Goal: Task Accomplishment & Management: Manage account settings

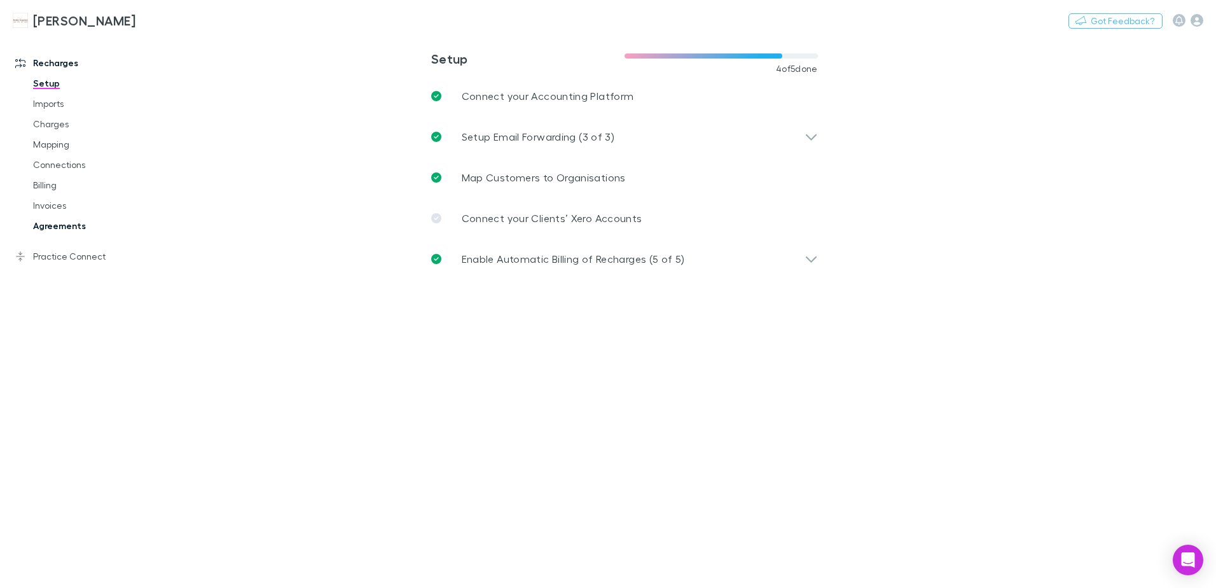
click at [53, 228] on link "Agreements" at bounding box center [95, 226] width 151 height 20
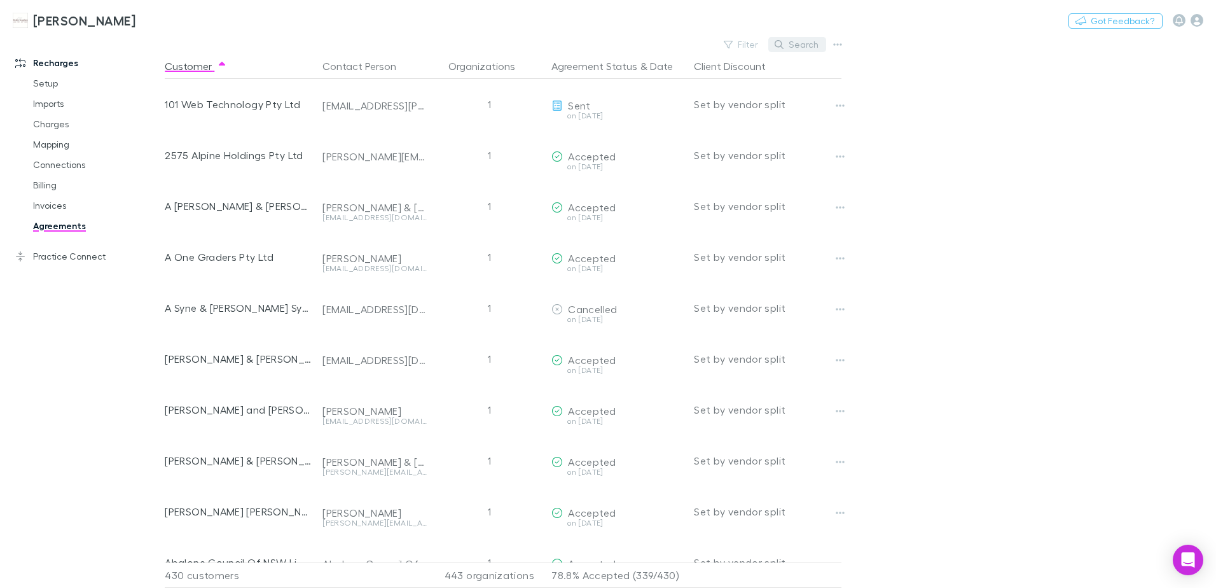
click at [777, 45] on icon "button" at bounding box center [779, 44] width 9 height 9
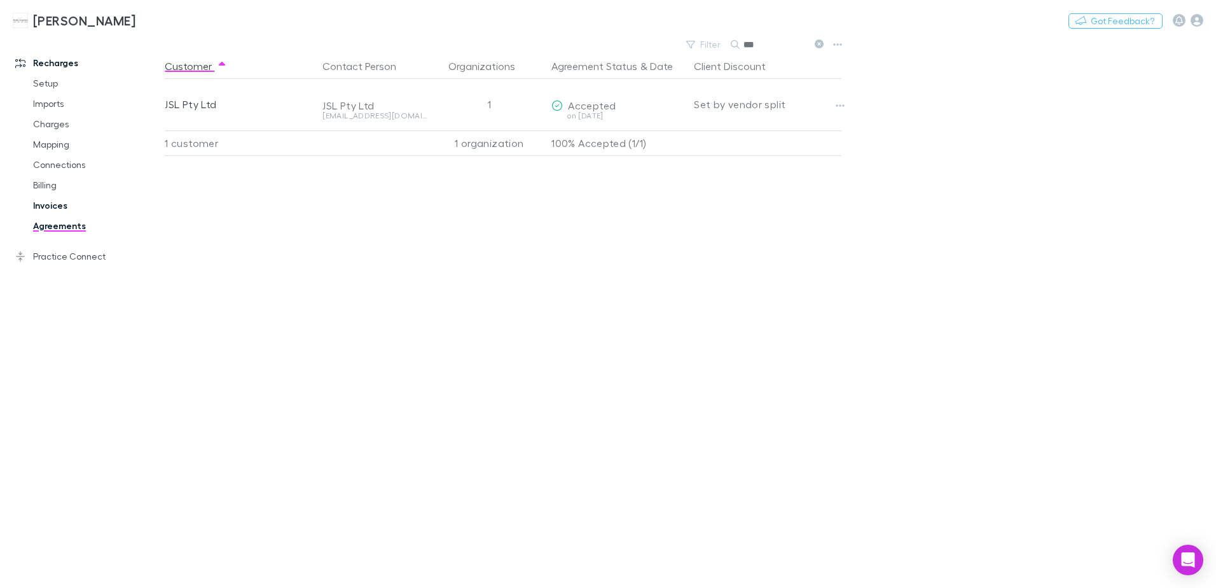
type input "***"
click at [45, 209] on link "Invoices" at bounding box center [95, 205] width 151 height 20
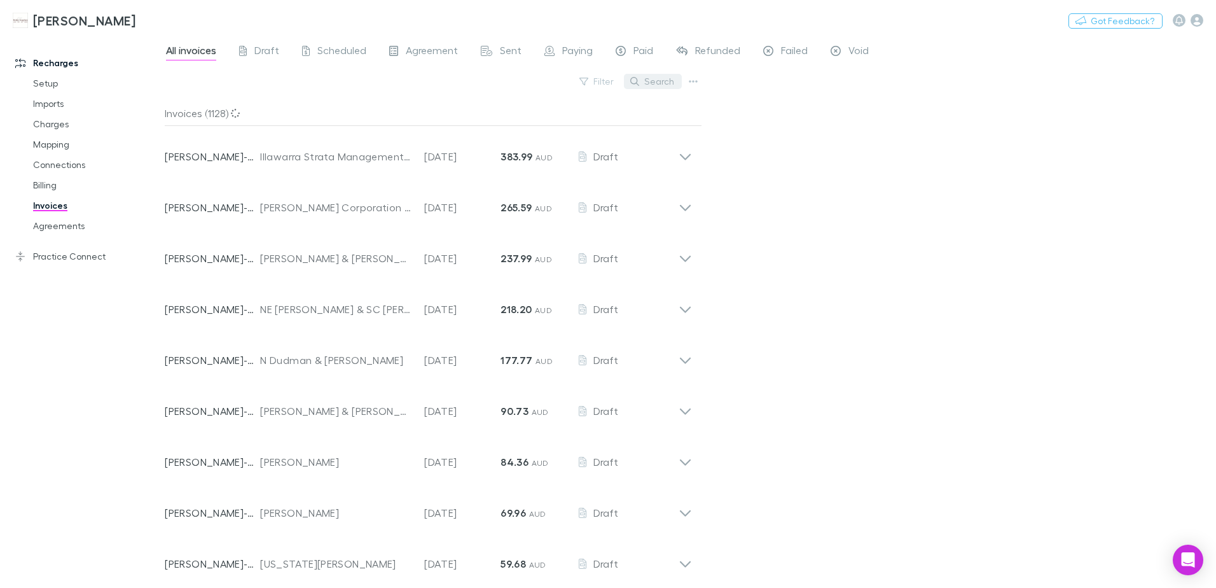
click at [638, 83] on icon "button" at bounding box center [634, 81] width 9 height 9
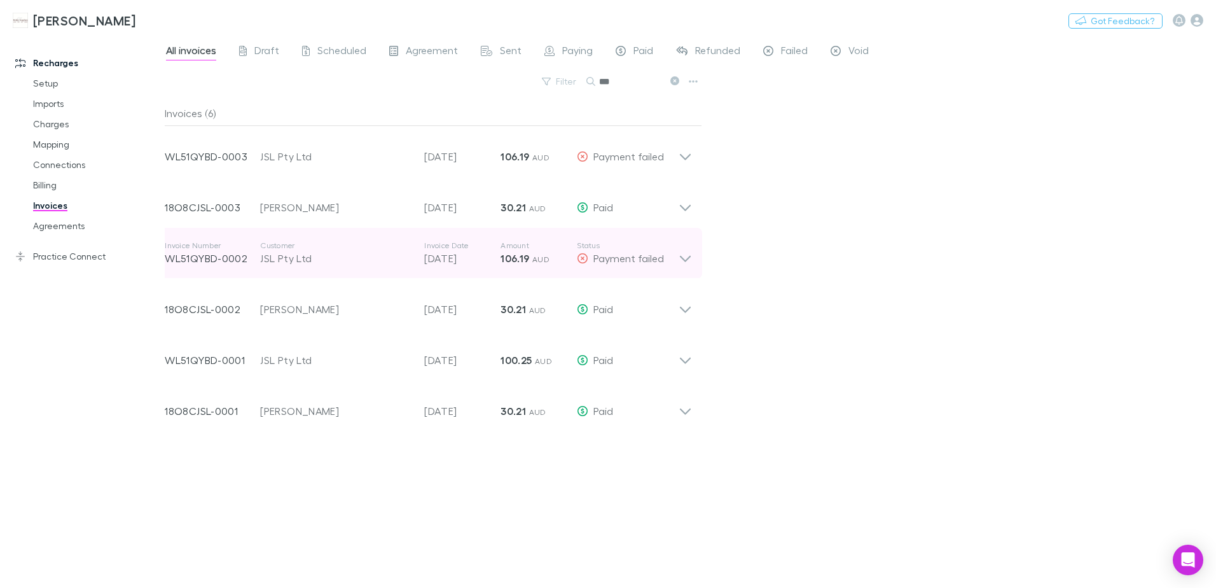
type input "***"
click at [689, 255] on icon at bounding box center [685, 252] width 13 height 25
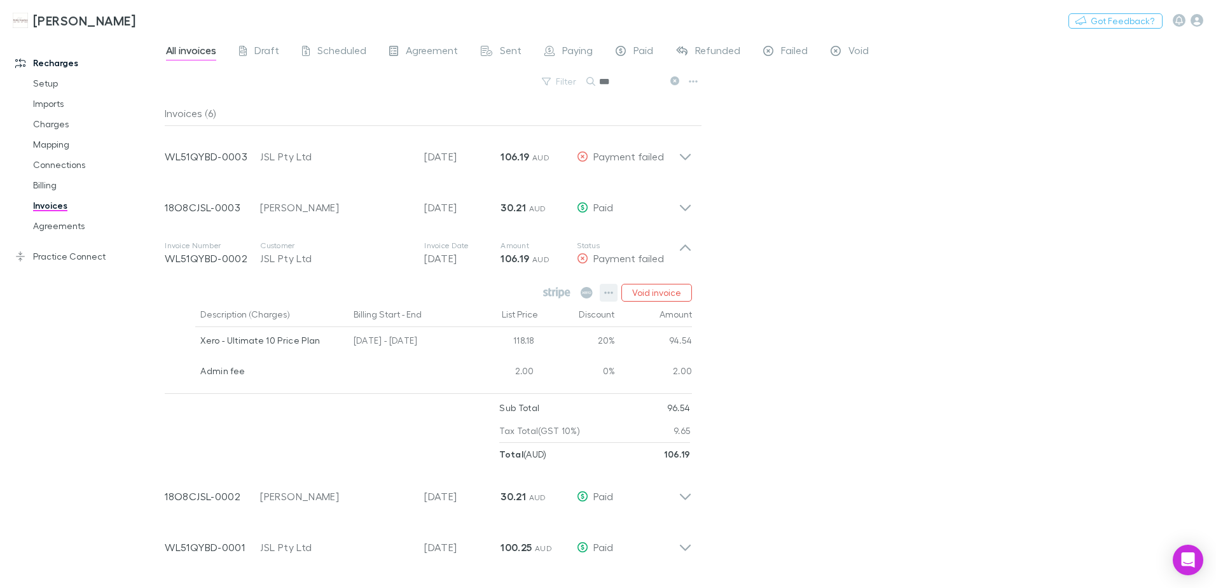
click at [610, 294] on icon "button" at bounding box center [608, 292] width 9 height 10
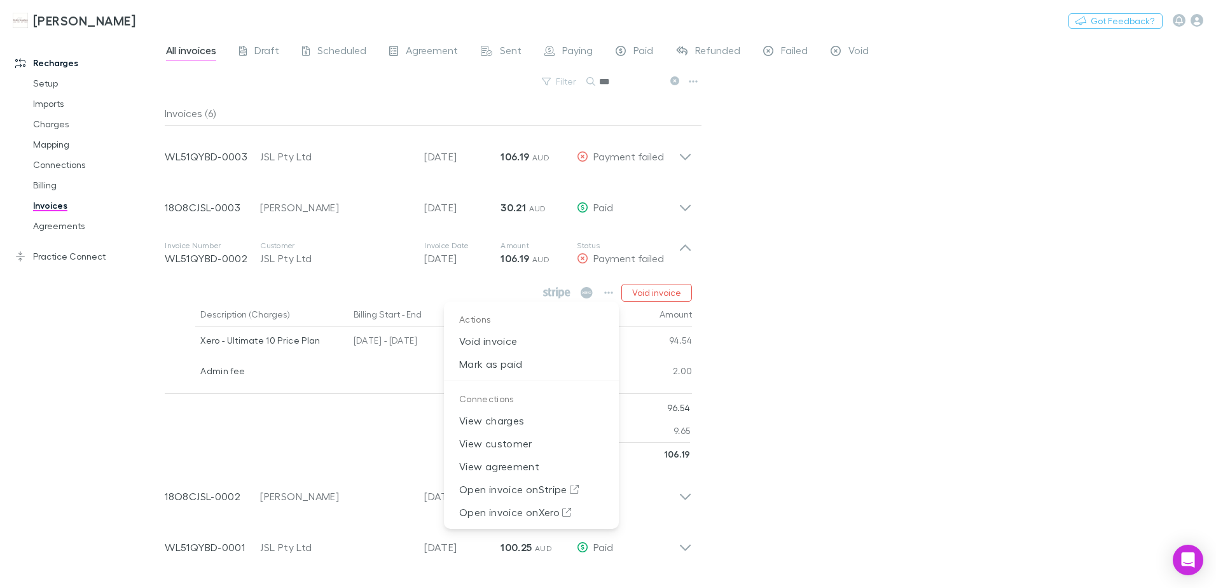
click at [1015, 324] on div at bounding box center [608, 294] width 1216 height 588
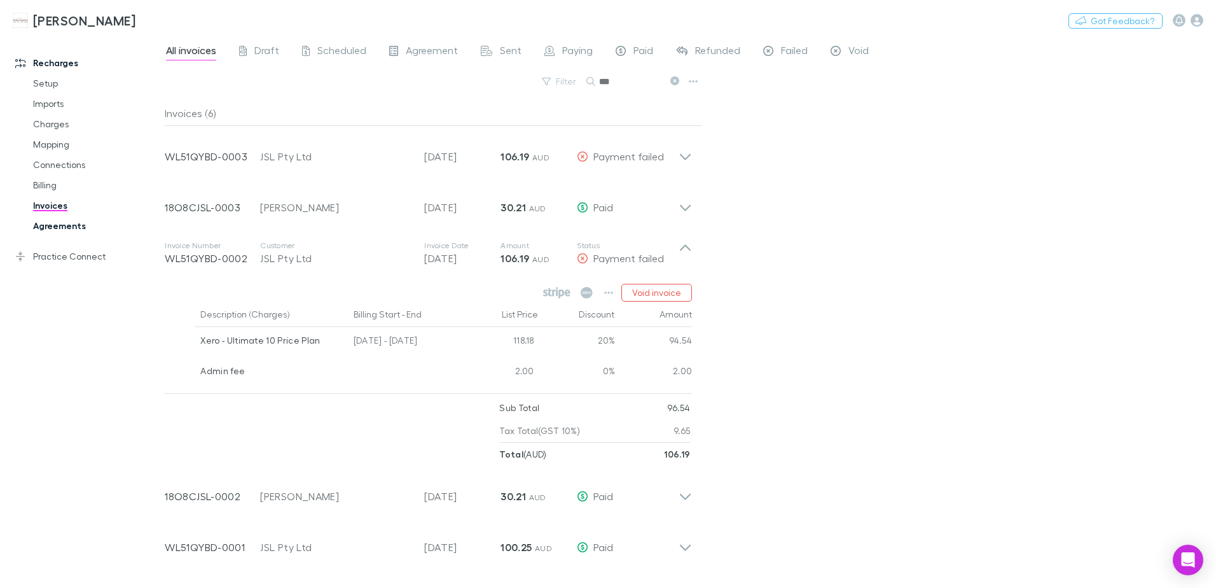
click at [59, 224] on link "Agreements" at bounding box center [95, 226] width 151 height 20
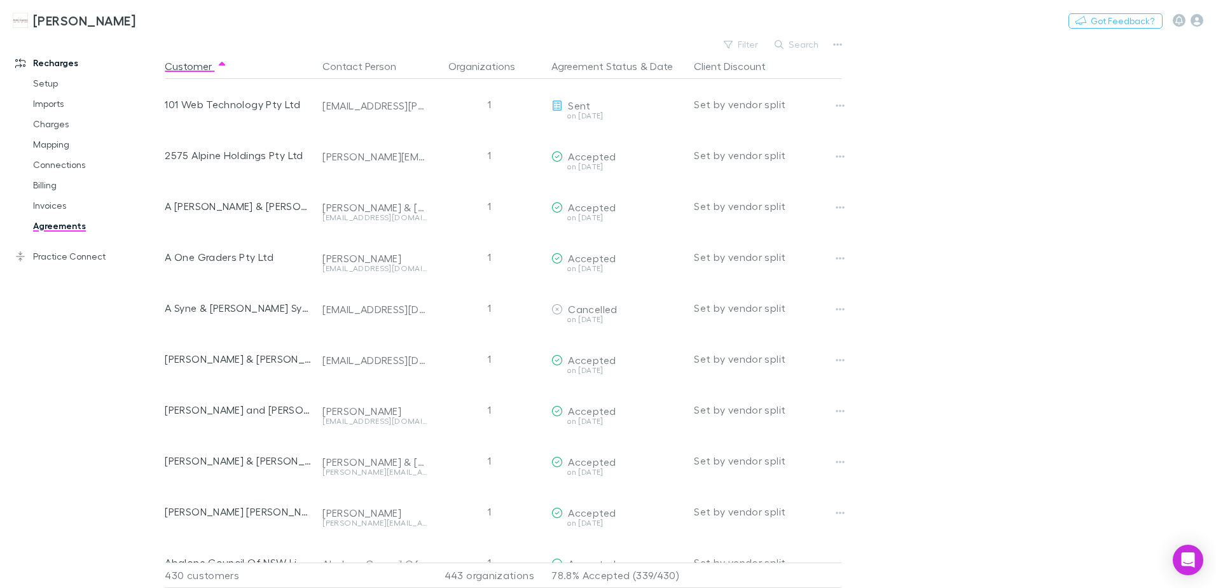
drag, startPoint x: 787, startPoint y: 39, endPoint x: 794, endPoint y: 39, distance: 7.0
click at [788, 39] on button "Search" at bounding box center [797, 44] width 58 height 15
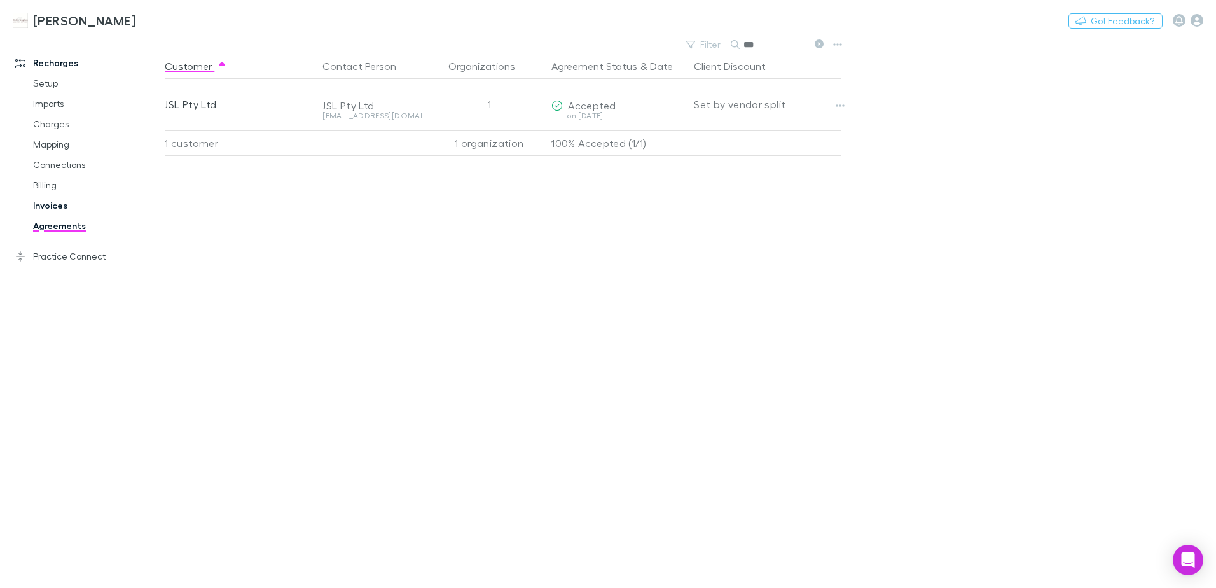
type input "***"
click at [59, 202] on link "Invoices" at bounding box center [95, 205] width 151 height 20
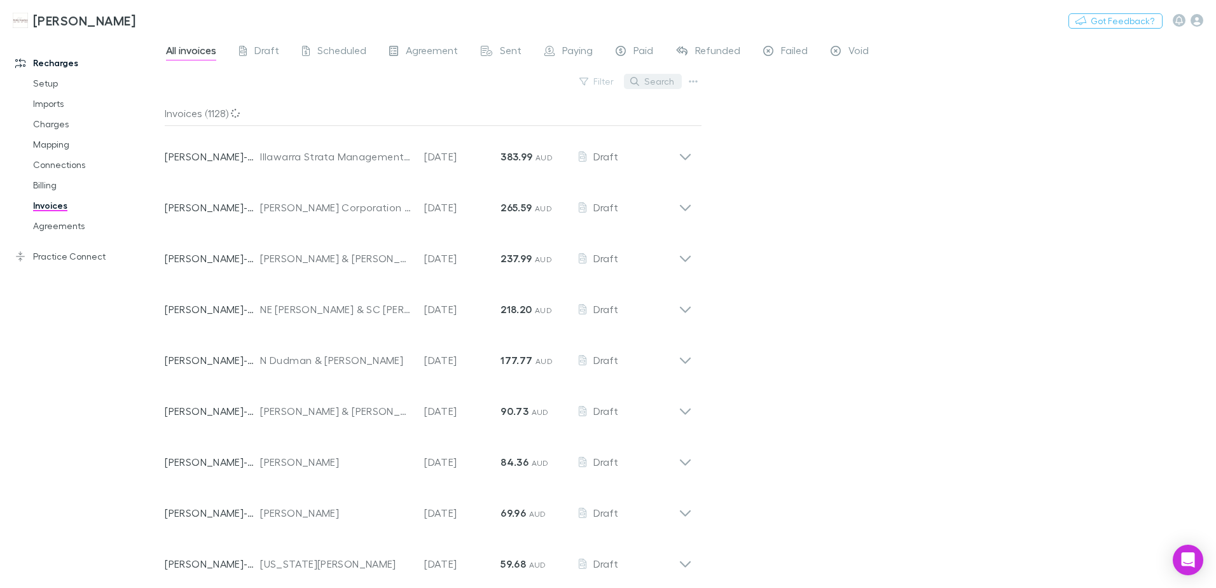
click at [645, 84] on button "Search" at bounding box center [653, 81] width 58 height 15
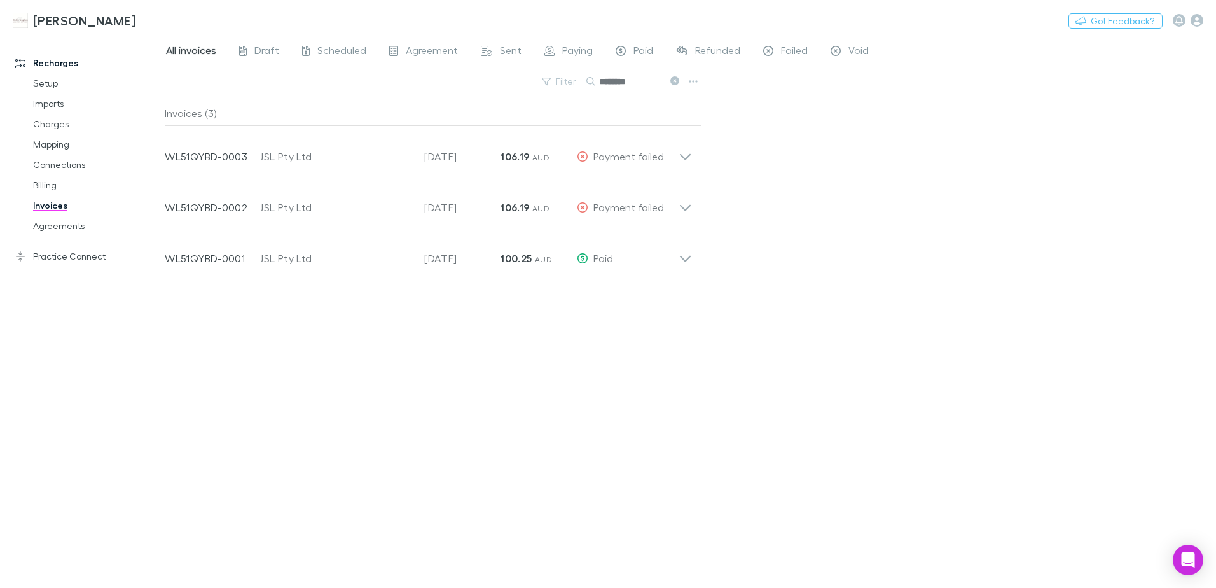
type input "*******"
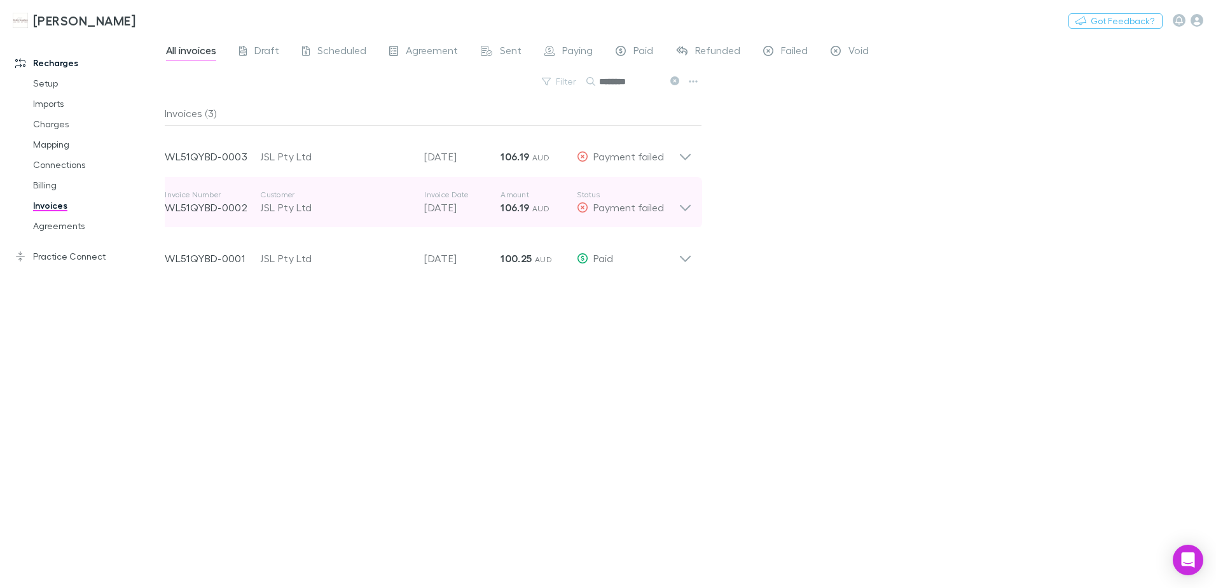
click at [682, 202] on icon at bounding box center [685, 201] width 13 height 25
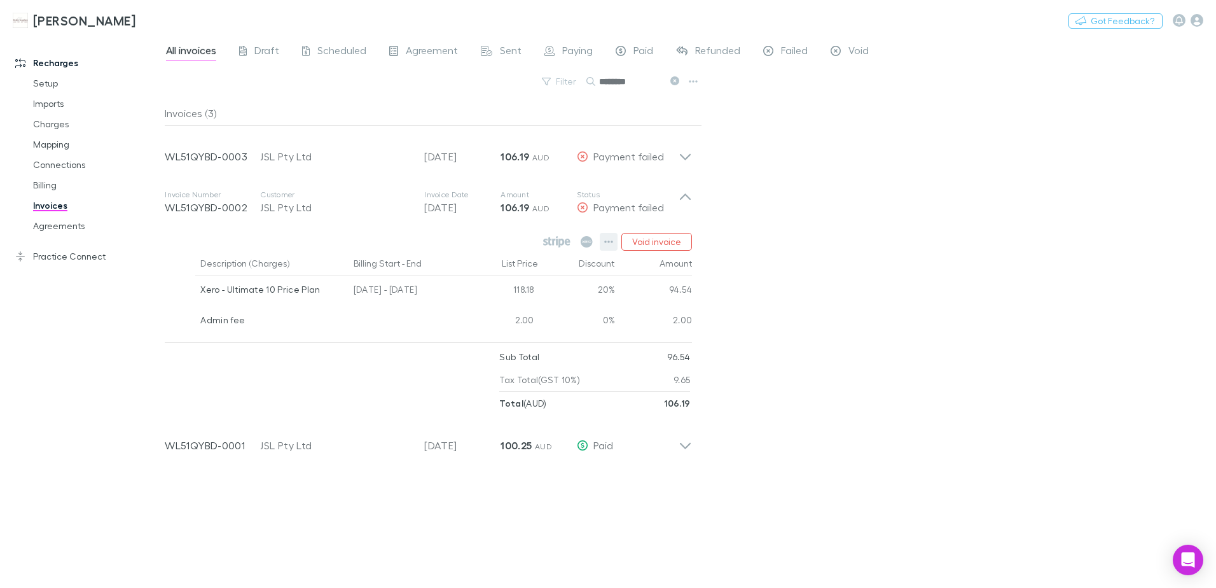
click at [609, 242] on icon "button" at bounding box center [609, 241] width 9 height 3
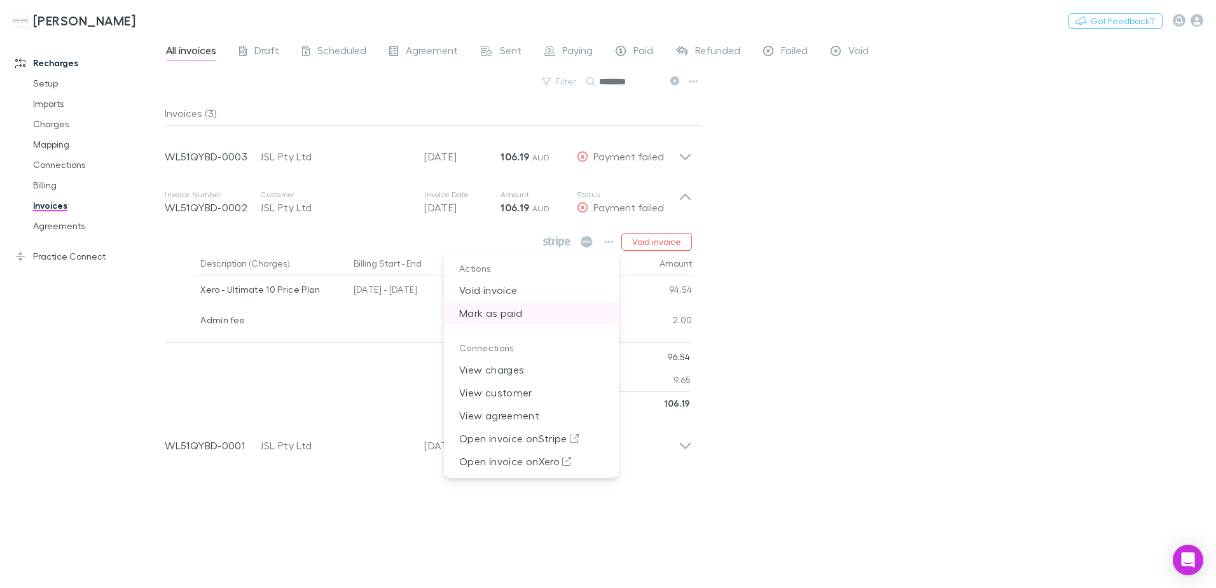
click at [492, 317] on p "Mark as paid" at bounding box center [531, 312] width 175 height 23
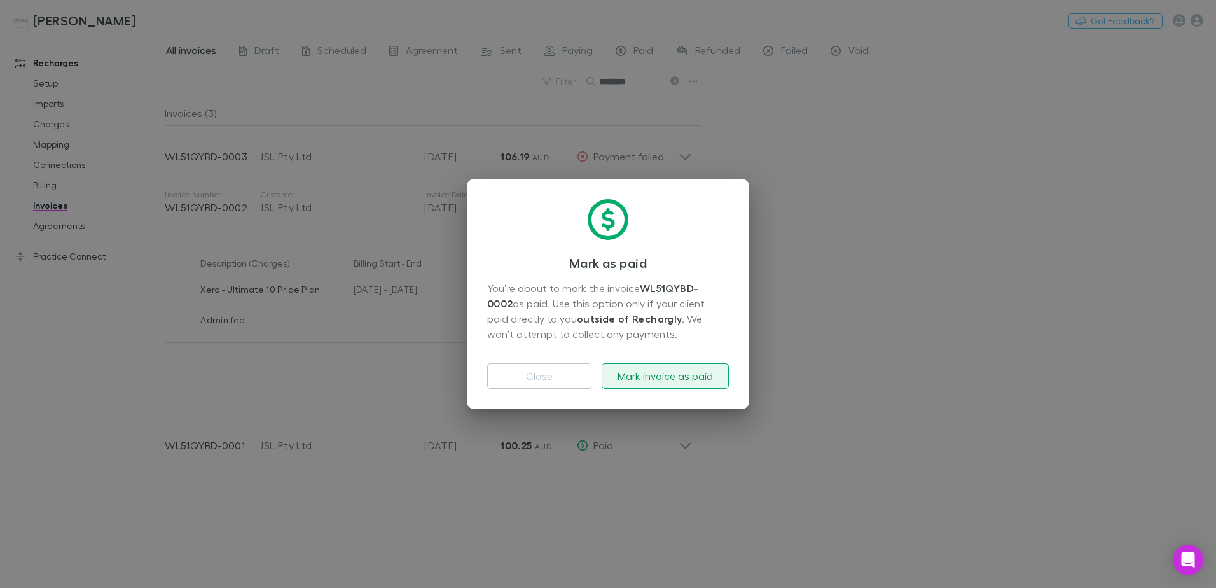
click at [688, 378] on button "Mark invoice as paid" at bounding box center [665, 375] width 127 height 25
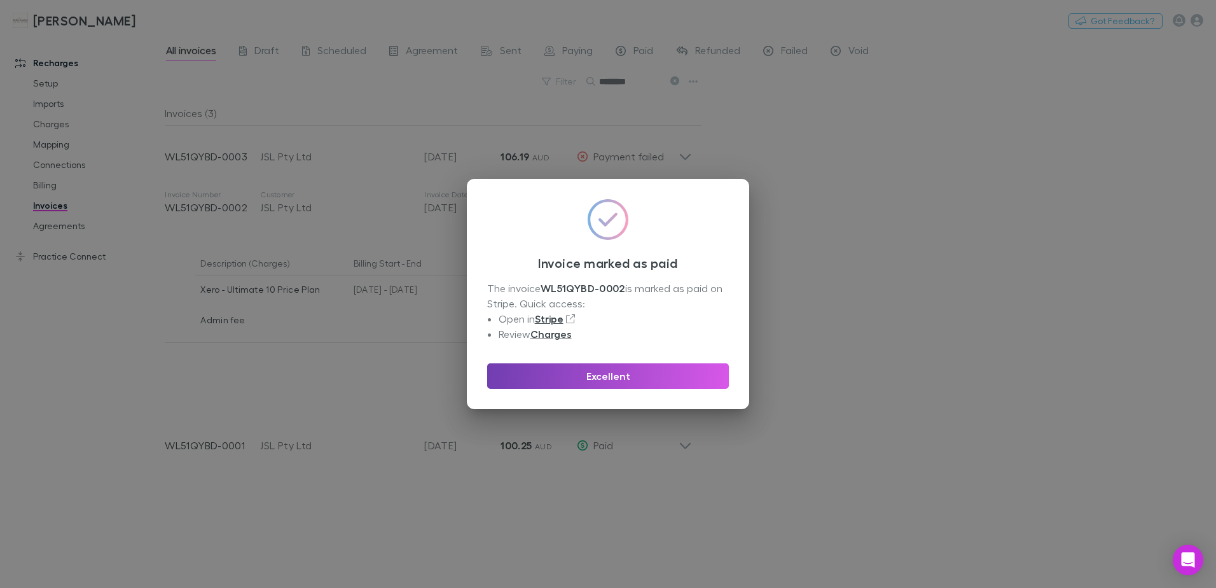
click at [602, 375] on button "Excellent" at bounding box center [608, 375] width 242 height 25
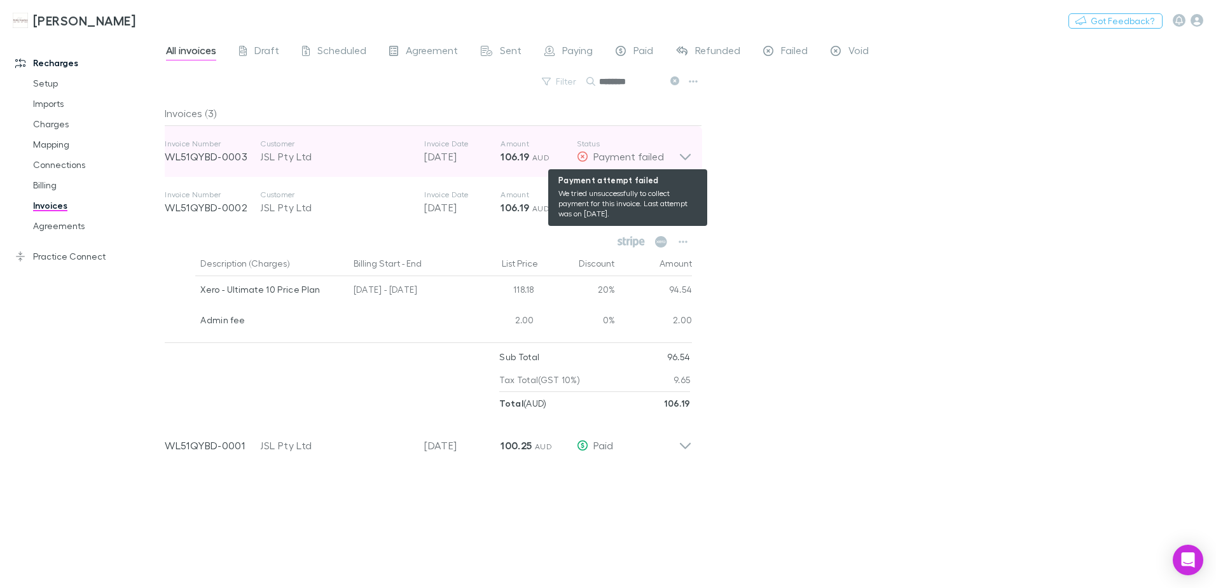
click at [678, 158] on div "Payment failed" at bounding box center [628, 156] width 102 height 15
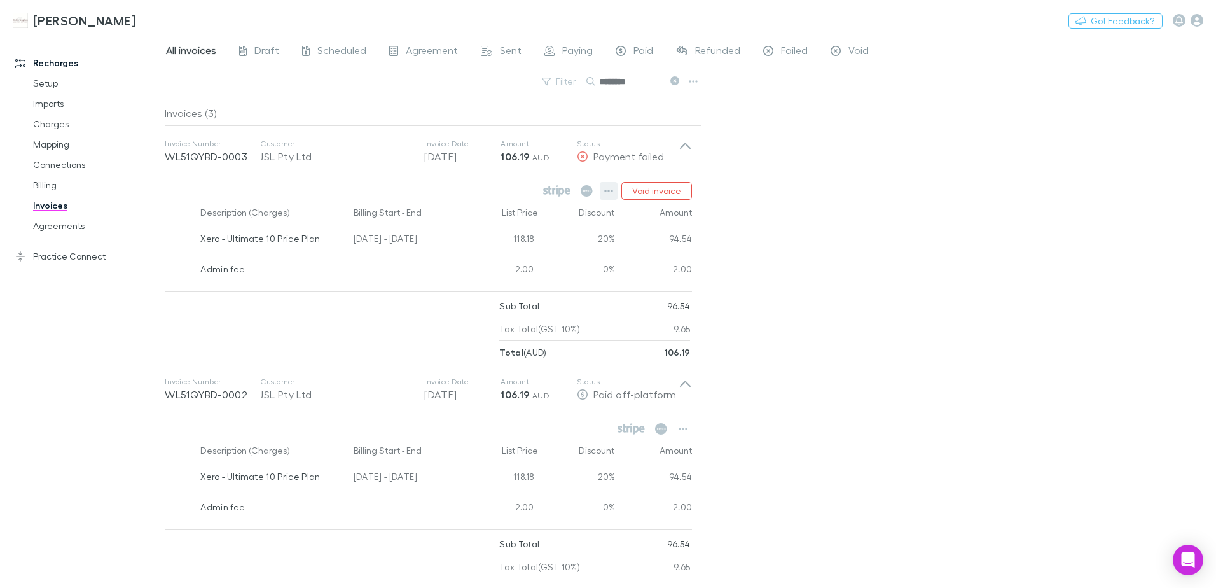
click at [609, 186] on icon "button" at bounding box center [608, 191] width 9 height 10
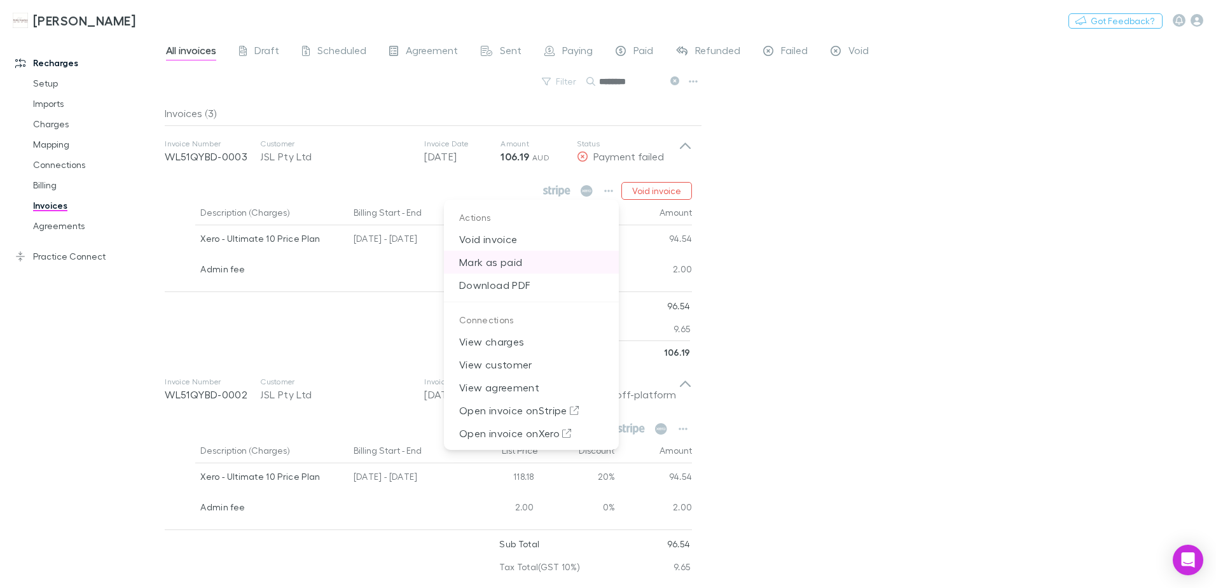
click at [487, 263] on p "Mark as paid" at bounding box center [531, 262] width 175 height 23
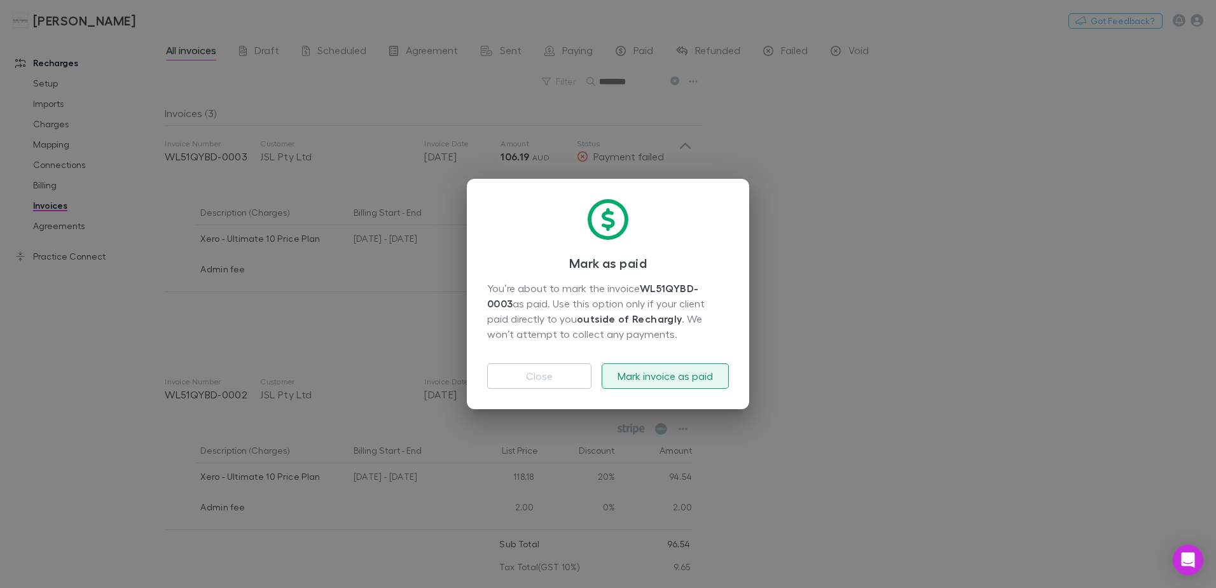
click at [681, 373] on button "Mark invoice as paid" at bounding box center [665, 375] width 127 height 25
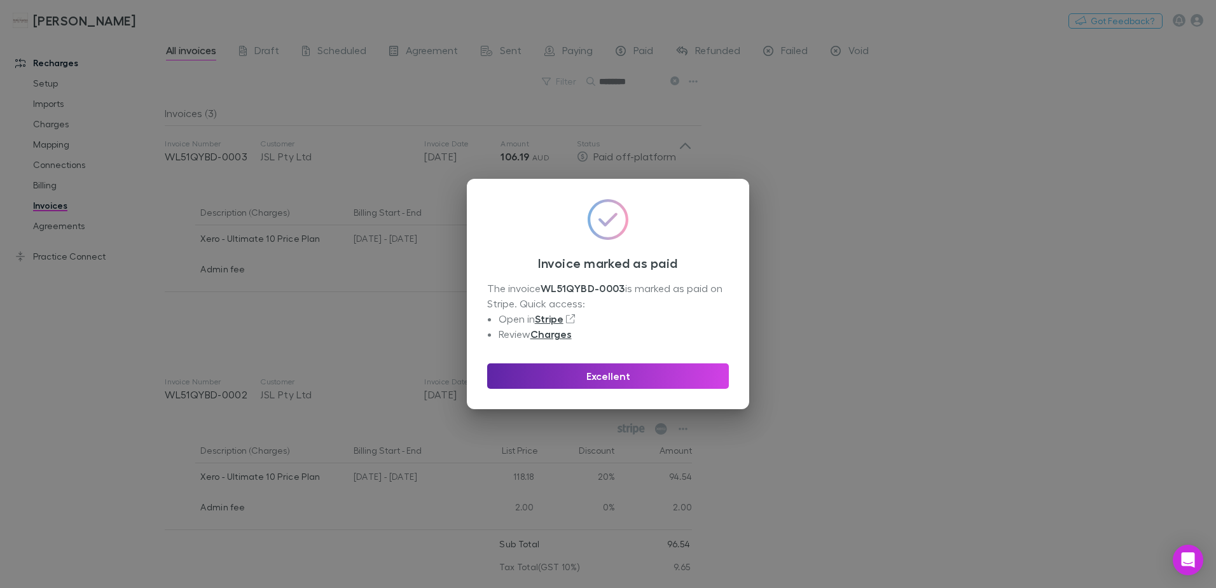
click at [681, 373] on button "Excellent" at bounding box center [608, 375] width 242 height 25
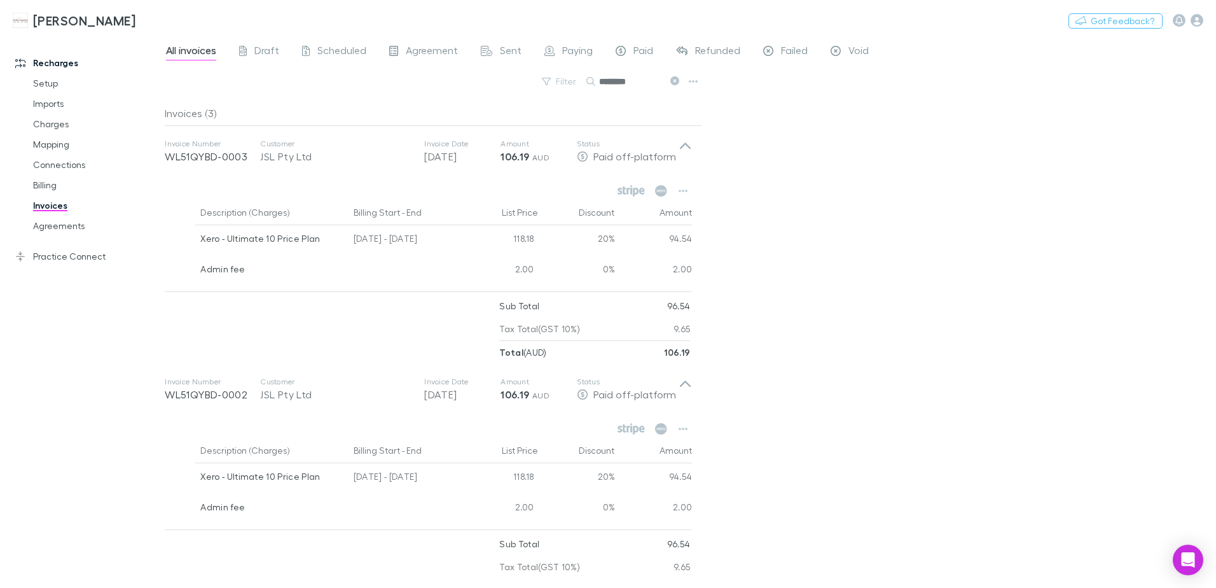
click at [876, 382] on div "All invoices Draft Scheduled Agreement Sent Paying Paid Refunded Failed Void Fi…" at bounding box center [690, 312] width 1051 height 552
click at [62, 225] on link "Agreements" at bounding box center [95, 226] width 151 height 20
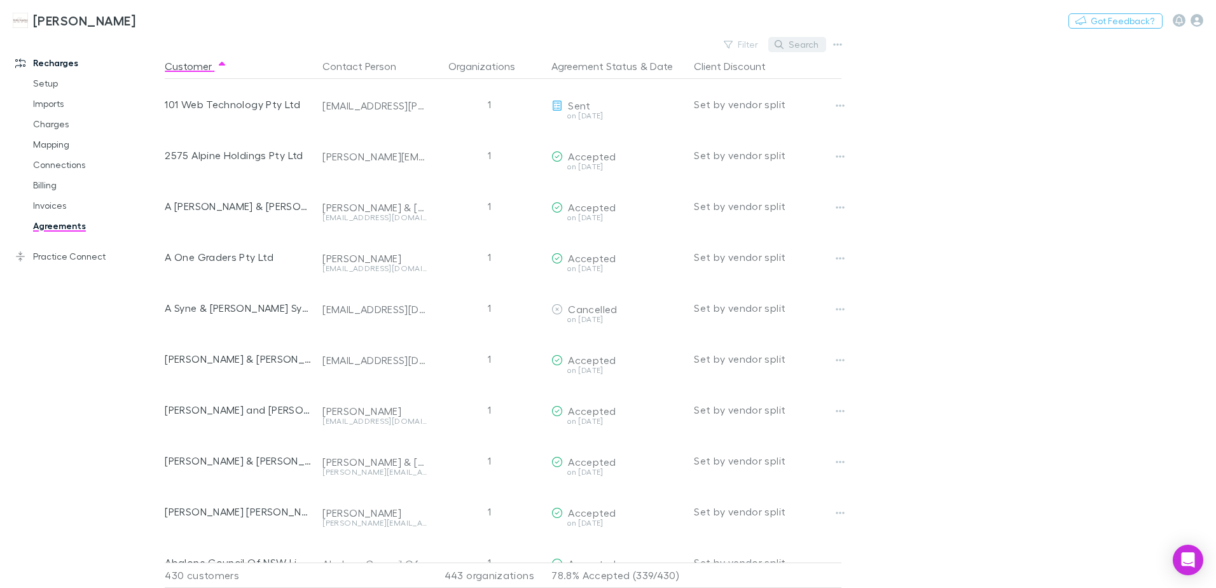
click at [783, 40] on icon "button" at bounding box center [779, 44] width 9 height 9
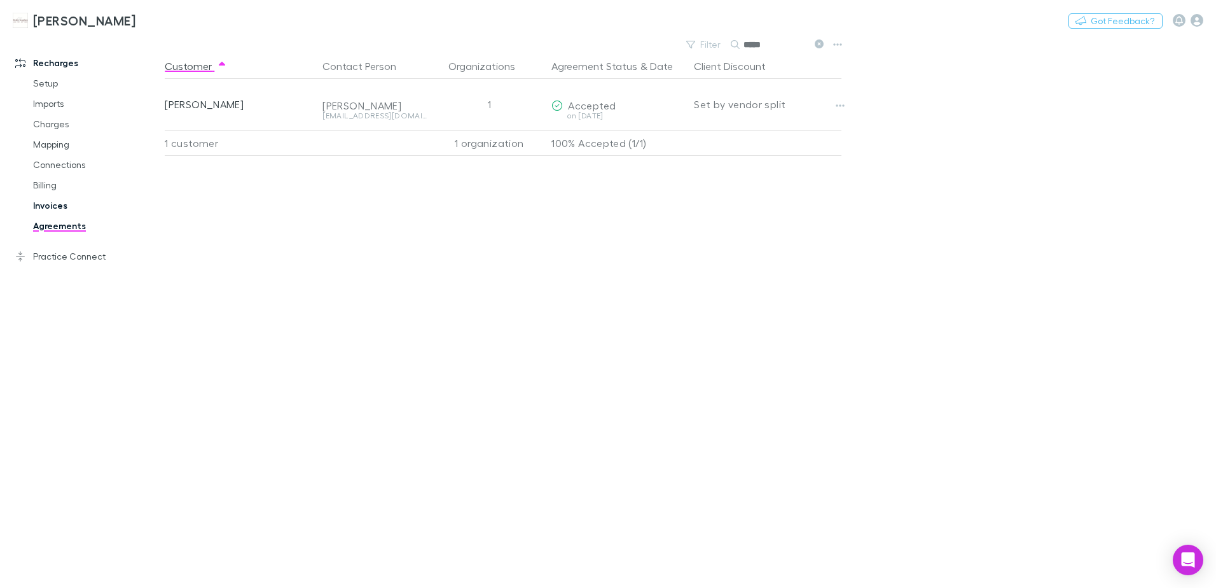
type input "*****"
click at [47, 203] on link "Invoices" at bounding box center [95, 205] width 151 height 20
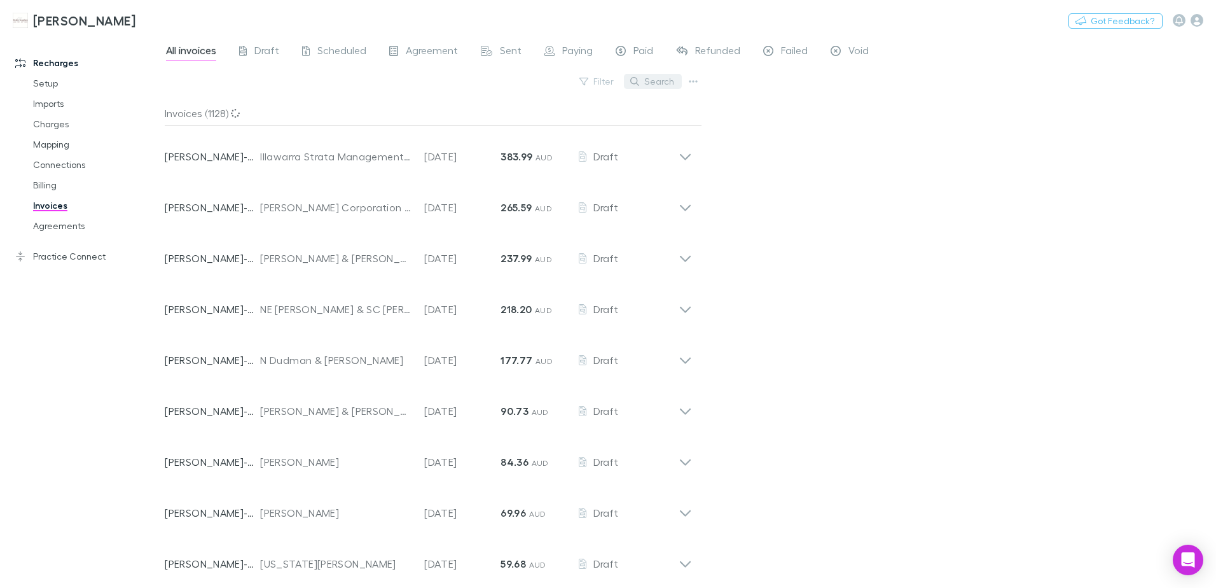
click at [656, 84] on button "Search" at bounding box center [653, 81] width 58 height 15
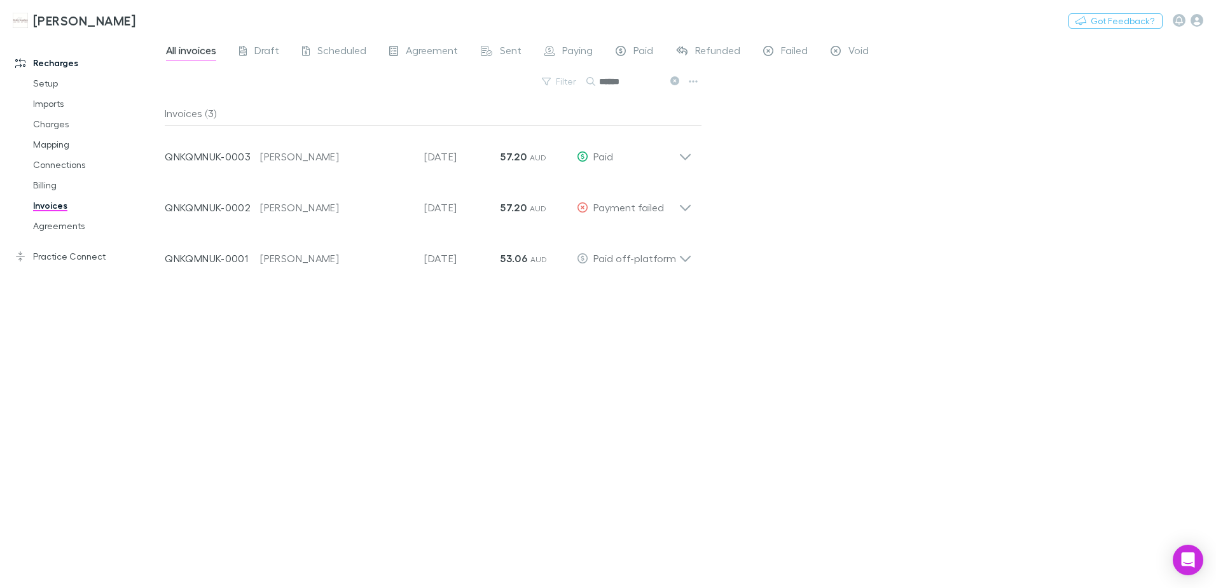
type input "******"
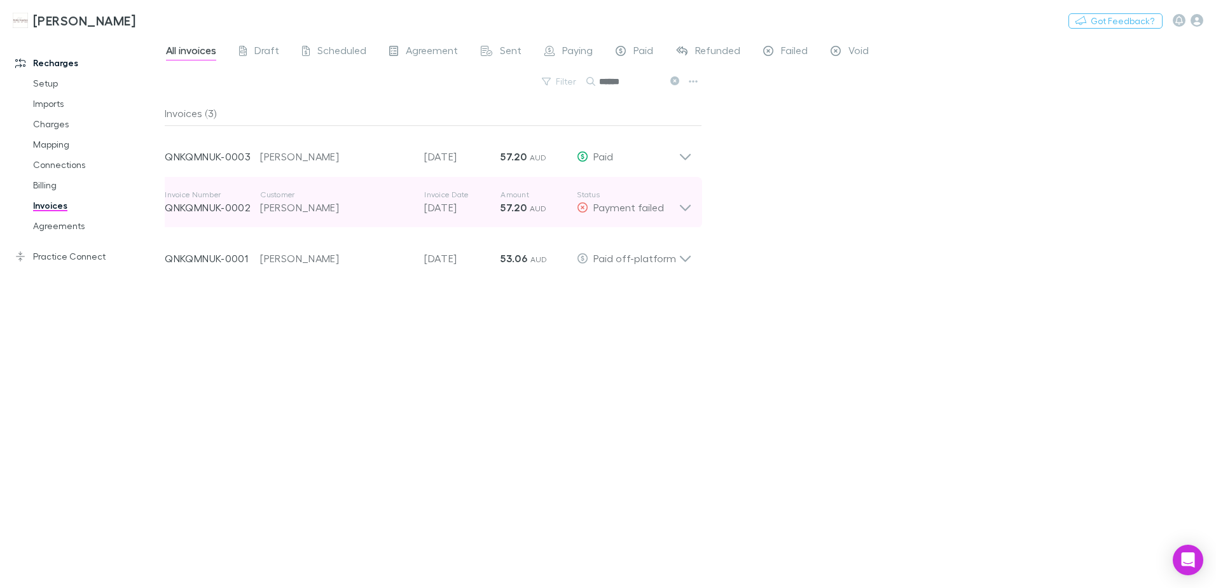
click at [687, 212] on icon at bounding box center [685, 201] width 13 height 25
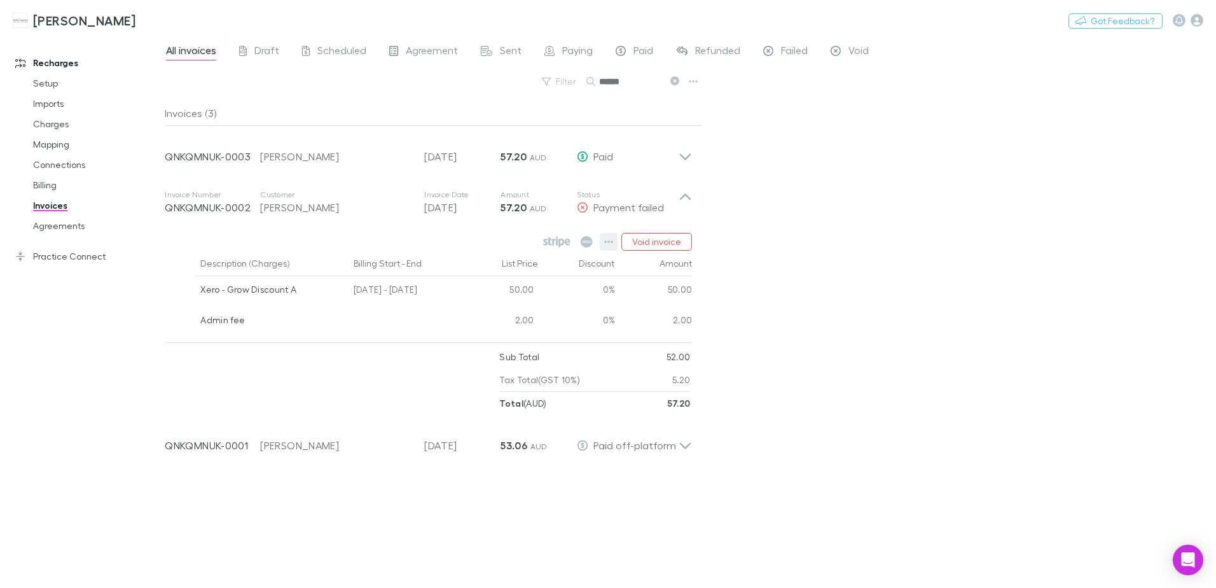
click at [613, 240] on icon "button" at bounding box center [608, 242] width 9 height 10
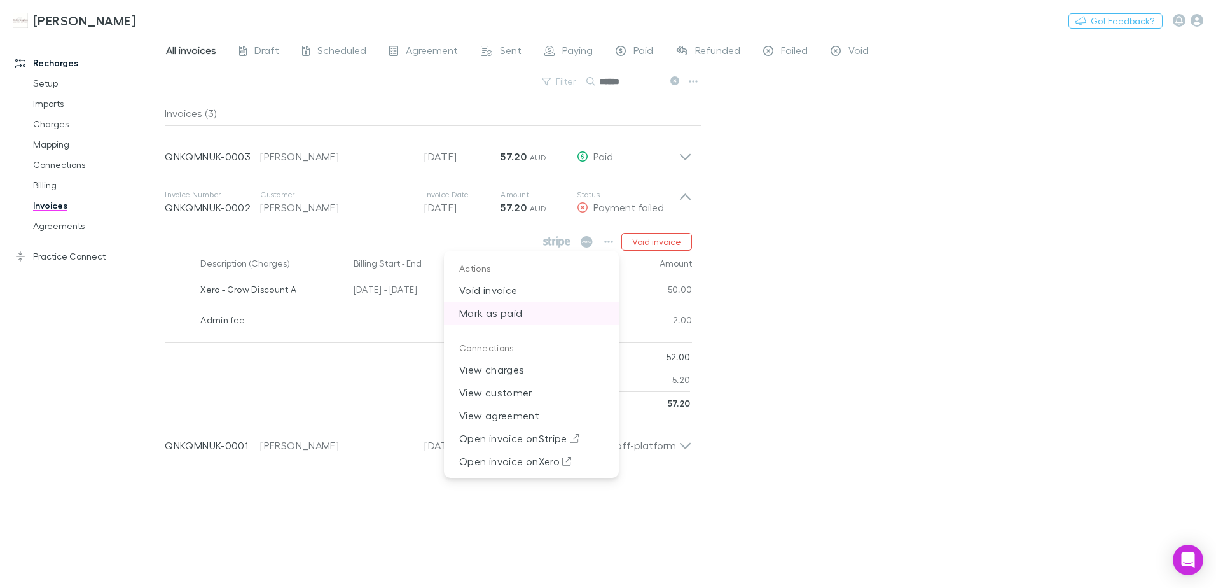
click at [511, 311] on p "Mark as paid" at bounding box center [531, 312] width 175 height 23
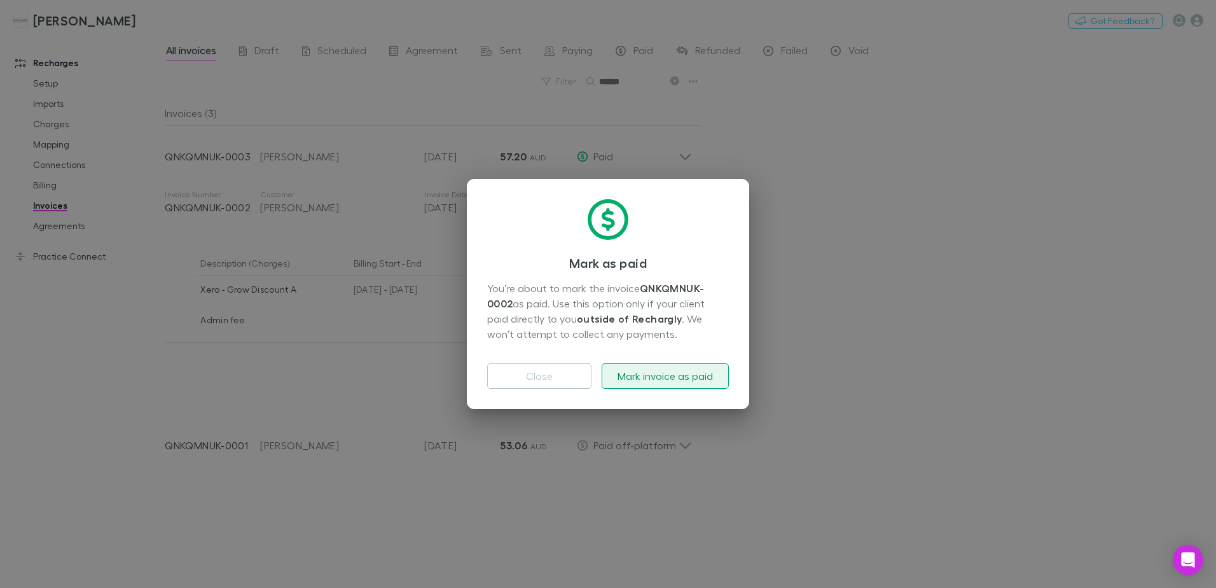
click at [651, 369] on button "Mark invoice as paid" at bounding box center [665, 375] width 127 height 25
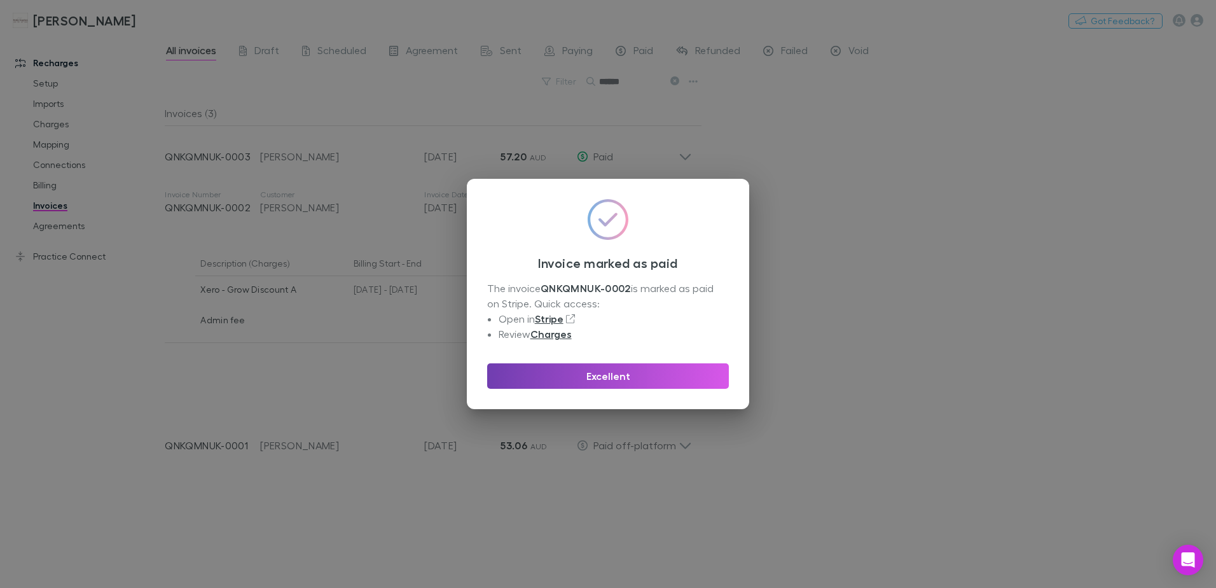
drag, startPoint x: 579, startPoint y: 380, endPoint x: 46, endPoint y: 321, distance: 536.2
click at [579, 380] on button "Excellent" at bounding box center [608, 375] width 242 height 25
